Goal: Check status

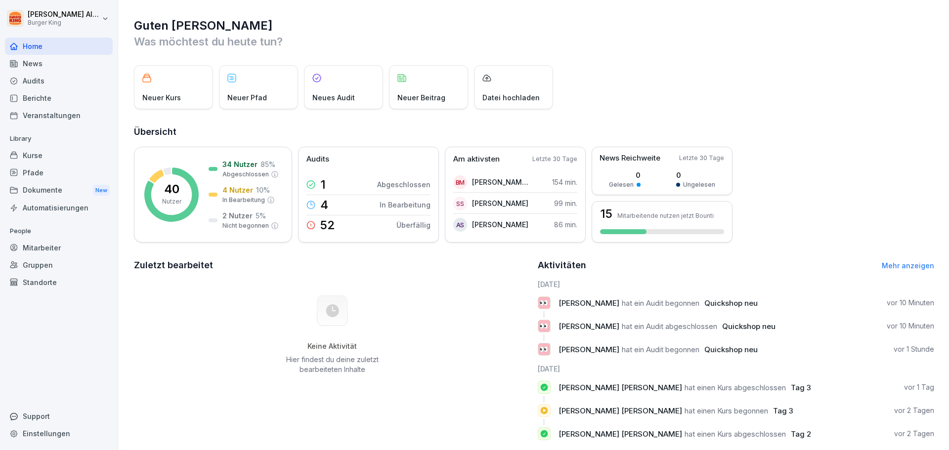
click at [31, 52] on div "Home" at bounding box center [59, 46] width 108 height 17
click at [392, 187] on p "Abgeschlossen" at bounding box center [403, 184] width 53 height 10
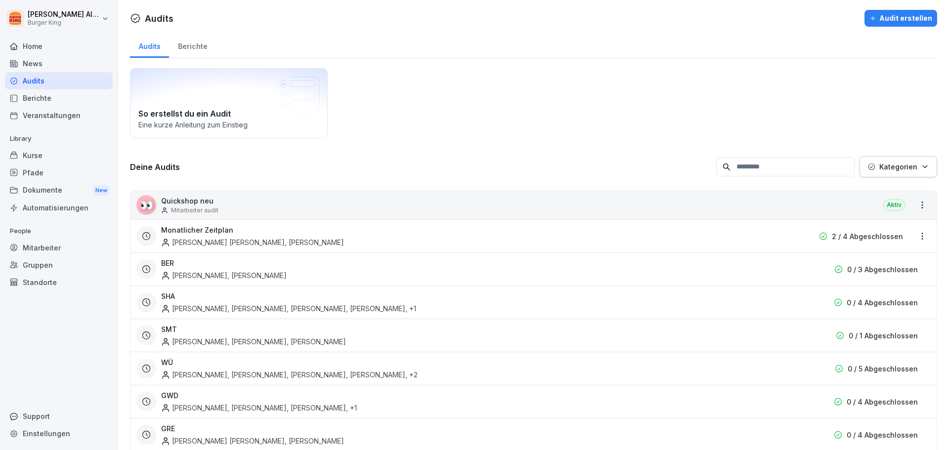
click at [282, 209] on div "👀 Quickshop neu Mitarbeiter audit Aktiv" at bounding box center [534, 205] width 806 height 29
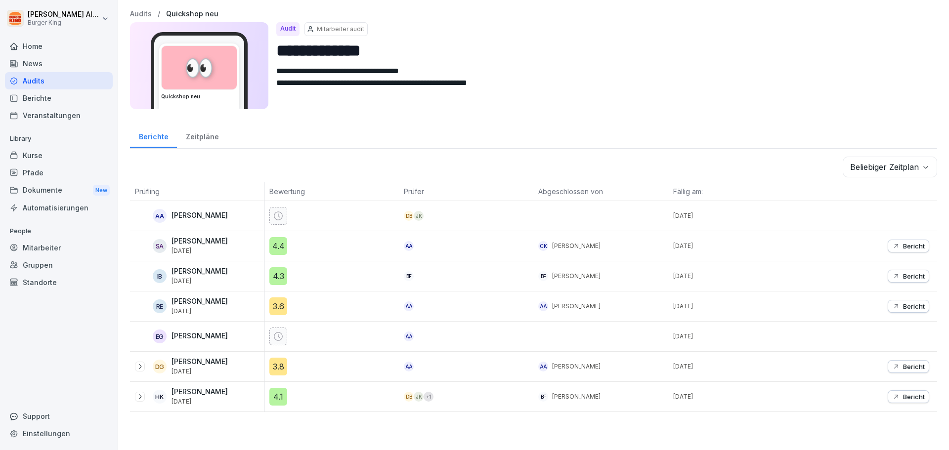
click at [278, 369] on div "3.8" at bounding box center [278, 367] width 18 height 18
click at [418, 395] on div "JK" at bounding box center [419, 397] width 10 height 10
